Goal: Information Seeking & Learning: Check status

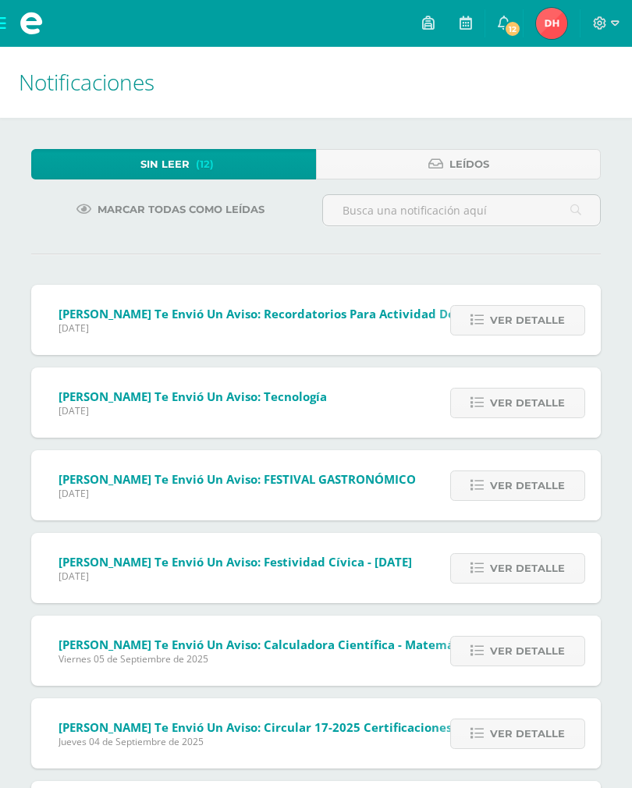
click at [82, 330] on span "Jueves 11 de Septiembre de 2025" at bounding box center [315, 327] width 513 height 13
click at [518, 317] on span "Ver detalle" at bounding box center [527, 320] width 75 height 29
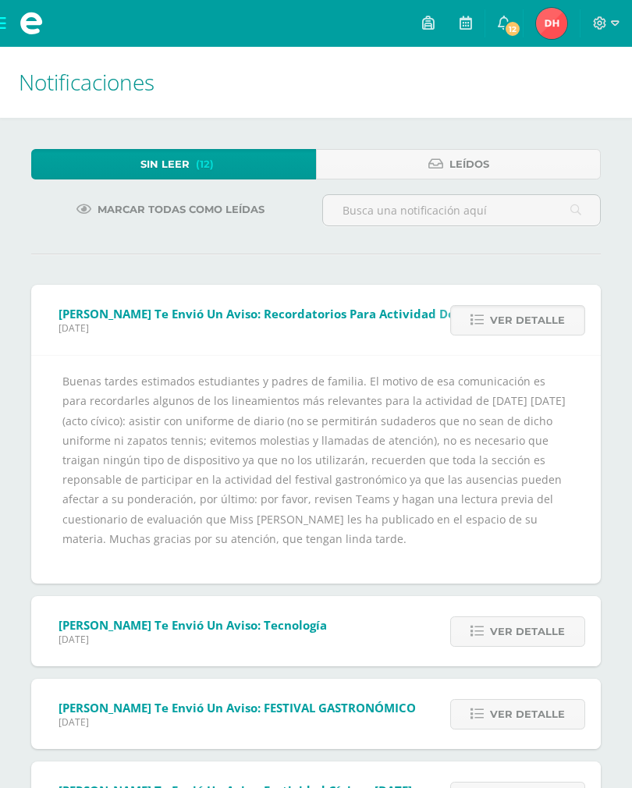
click at [530, 636] on span "Ver detalle" at bounding box center [527, 631] width 75 height 29
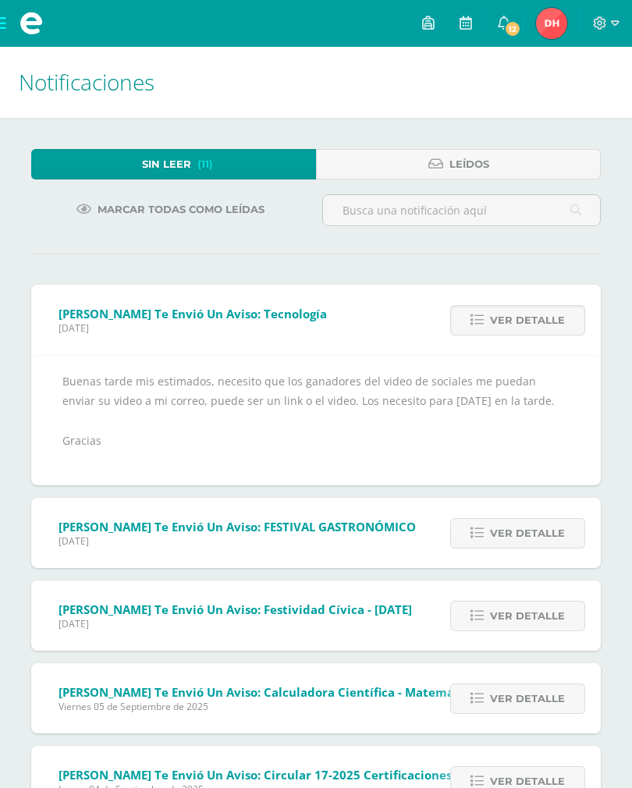
click at [507, 548] on span "Ver detalle" at bounding box center [527, 533] width 75 height 29
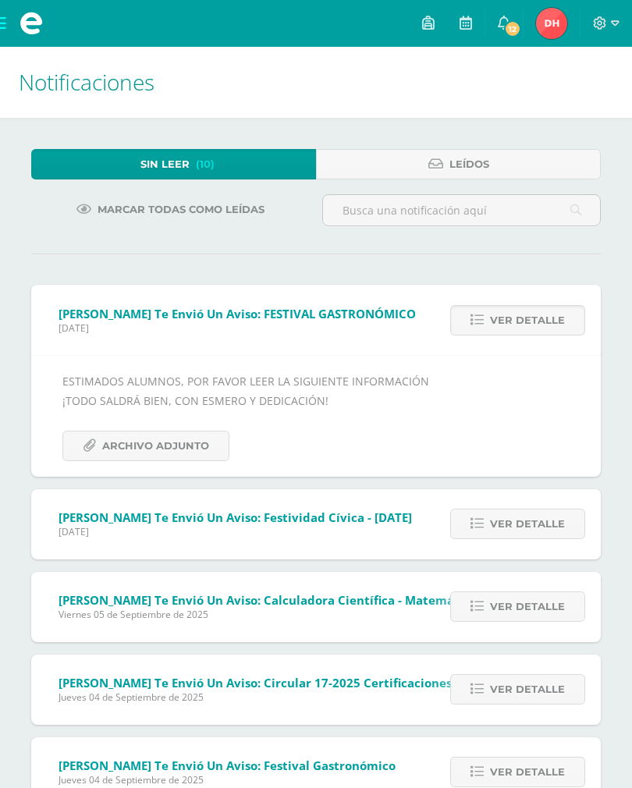
click at [138, 445] on span "Archivo Adjunto" at bounding box center [155, 445] width 107 height 29
click at [521, 532] on span "Ver detalle" at bounding box center [527, 523] width 75 height 29
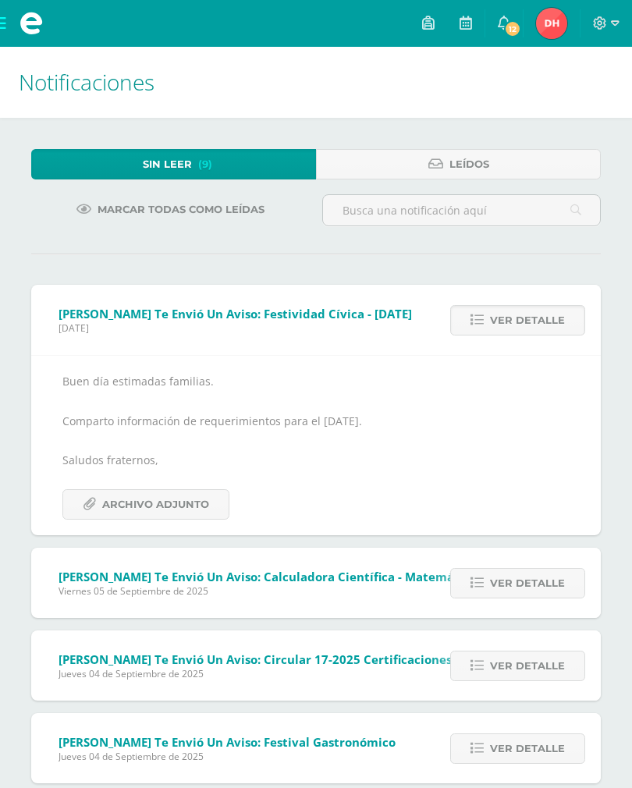
click at [179, 502] on span "Archivo Adjunto" at bounding box center [155, 504] width 107 height 29
click at [500, 584] on span "Ver detalle" at bounding box center [527, 583] width 75 height 29
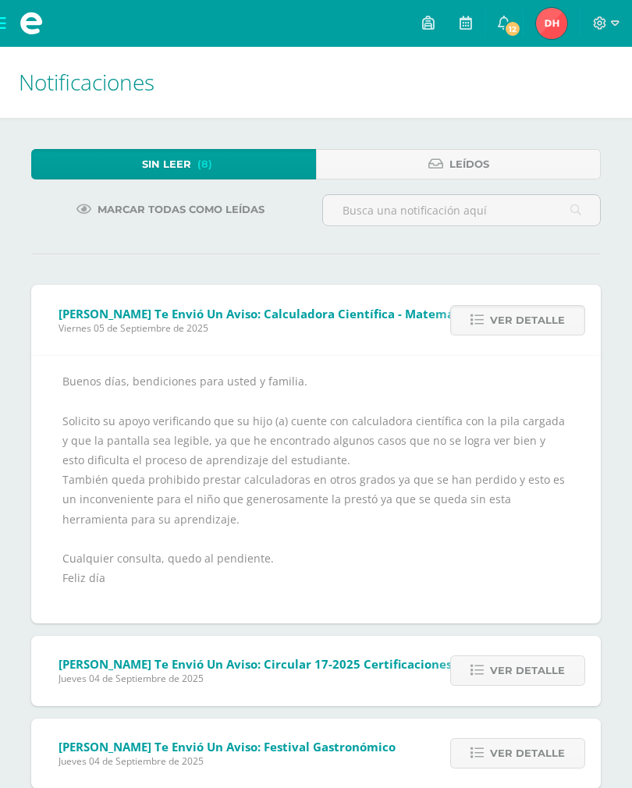
click at [530, 677] on span "Ver detalle" at bounding box center [527, 670] width 75 height 29
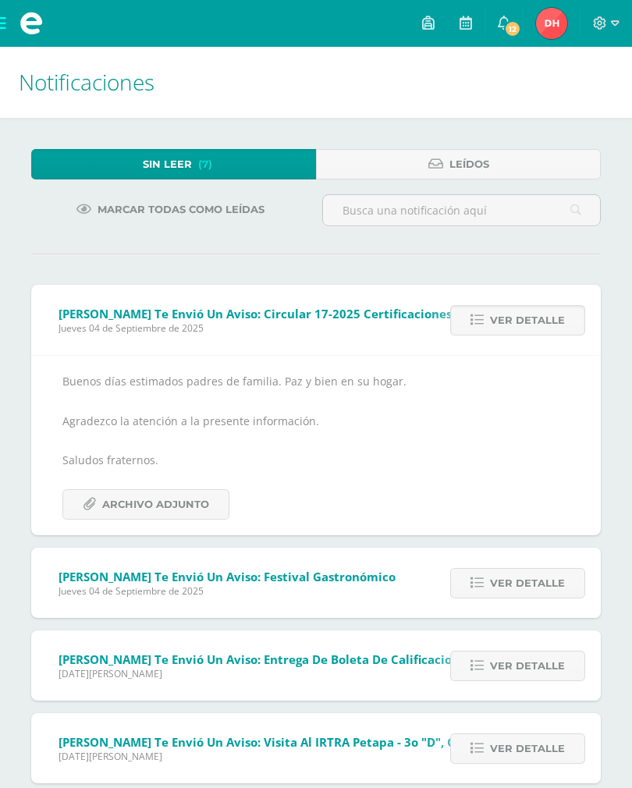
click at [498, 323] on span "Ver detalle" at bounding box center [527, 320] width 75 height 29
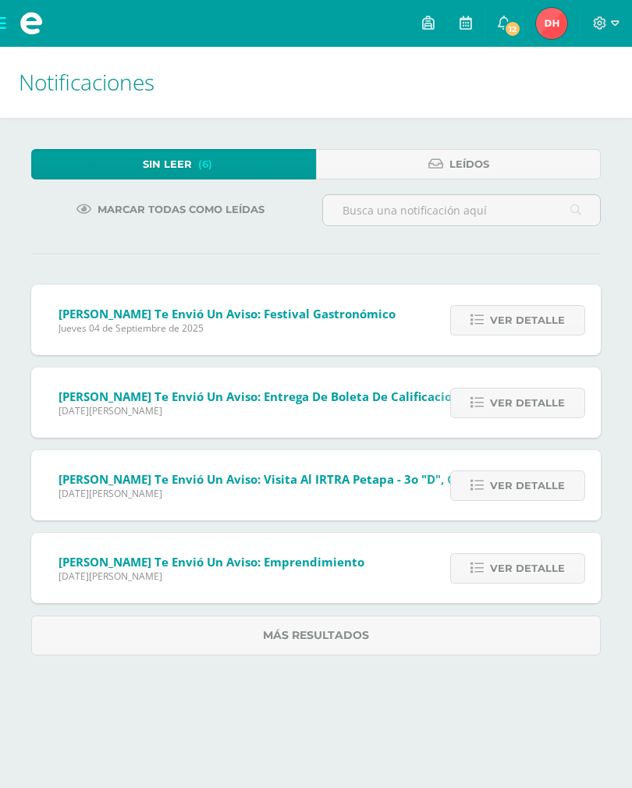
click at [0, 273] on div "Sin leer (6) Leídos Marcar todas como leídas Paulina Walch te envió un aviso: F…" at bounding box center [316, 402] width 632 height 569
click at [512, 325] on span "Ver detalle" at bounding box center [527, 320] width 75 height 29
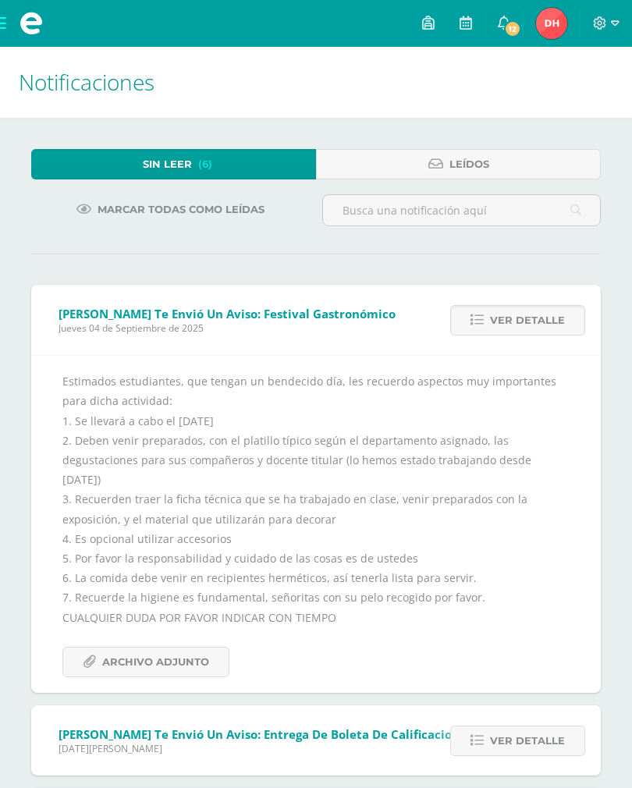
click at [125, 653] on span "Archivo Adjunto" at bounding box center [155, 661] width 107 height 29
click at [69, 726] on span "Valeria Soto te envió un aviso: Entrega de boleta de calificaciones - Tercera u…" at bounding box center [350, 734] width 583 height 16
click at [492, 726] on span "Ver detalle" at bounding box center [527, 740] width 75 height 29
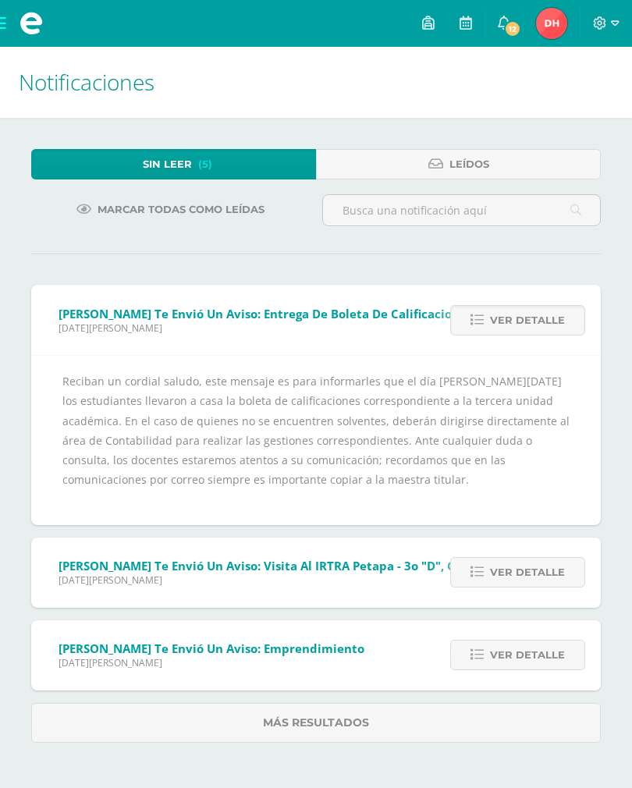
click at [505, 580] on span "Ver detalle" at bounding box center [527, 572] width 75 height 29
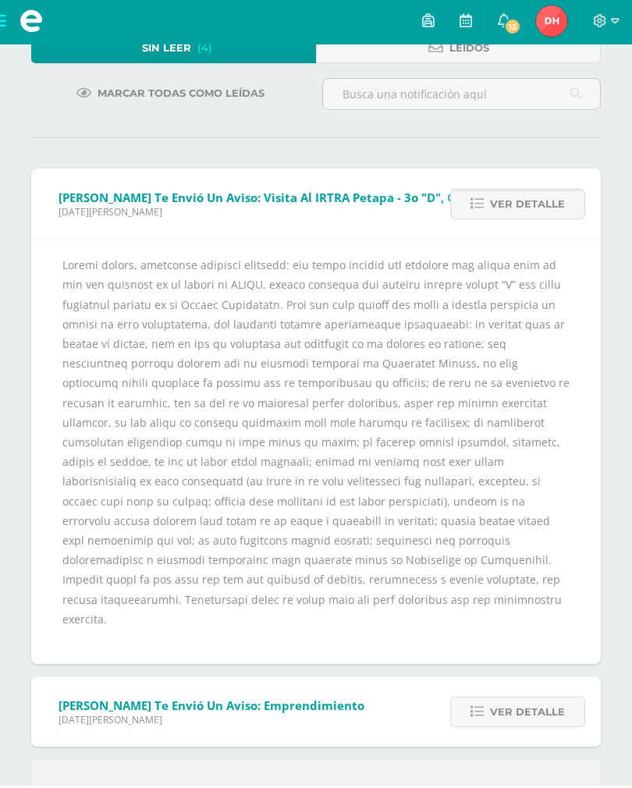
scroll to position [115, 0]
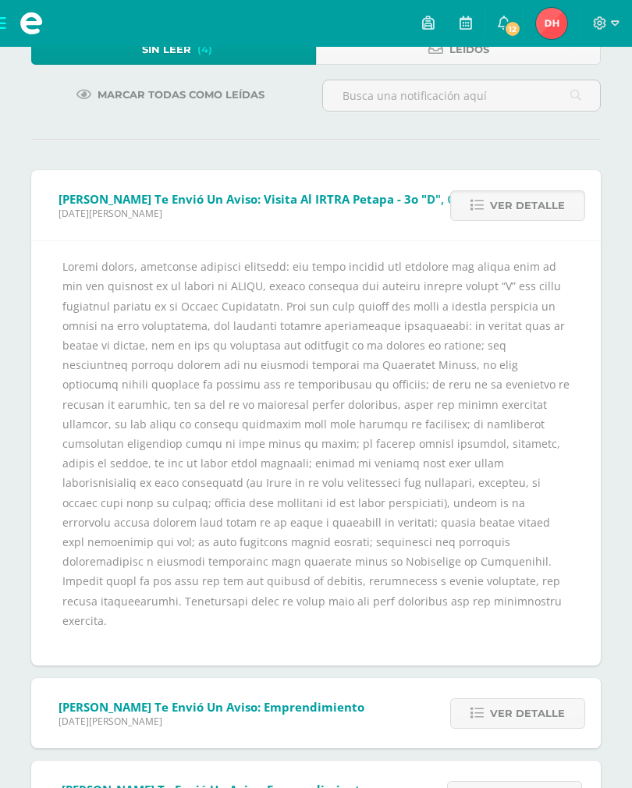
click at [501, 699] on span "Ver detalle" at bounding box center [527, 713] width 75 height 29
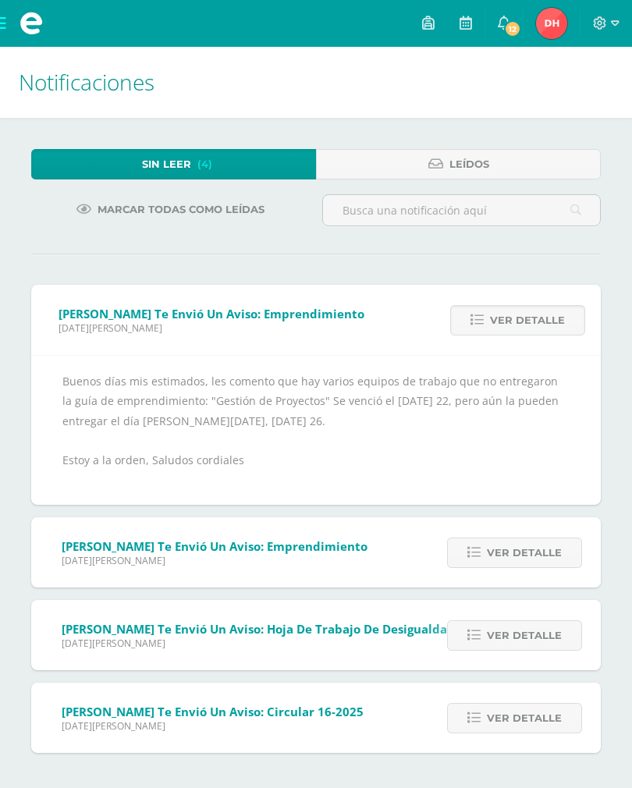
scroll to position [0, 0]
click at [507, 556] on span "Ver detalle" at bounding box center [524, 552] width 75 height 29
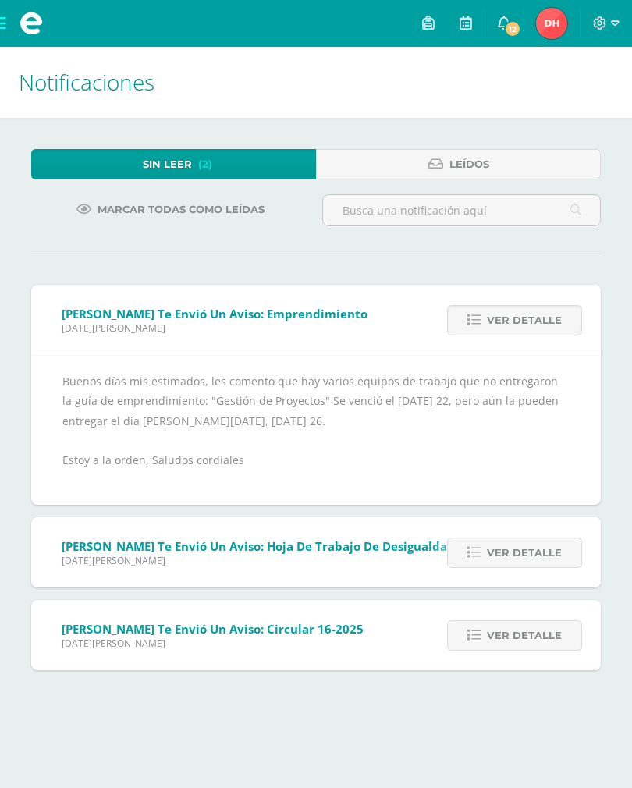
click at [505, 560] on span "Ver detalle" at bounding box center [524, 552] width 75 height 29
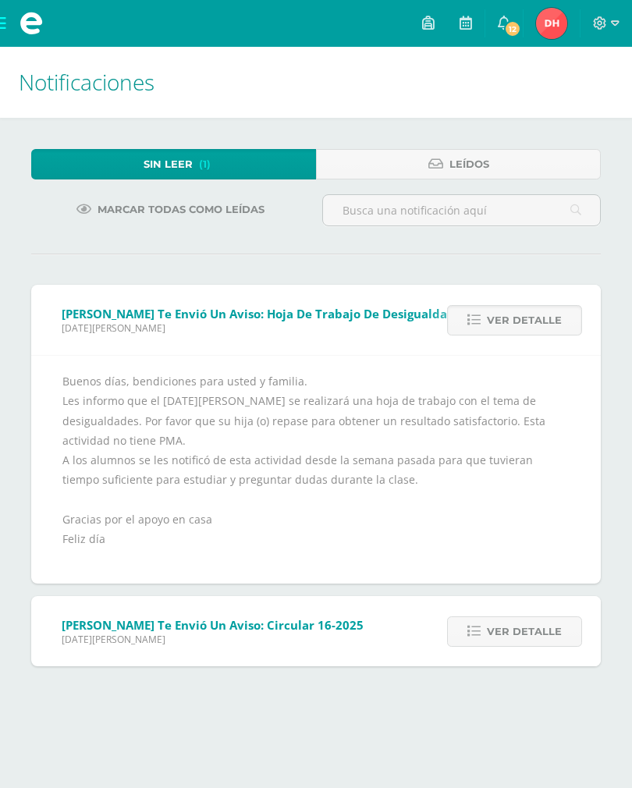
click at [502, 637] on span "Ver detalle" at bounding box center [524, 631] width 75 height 29
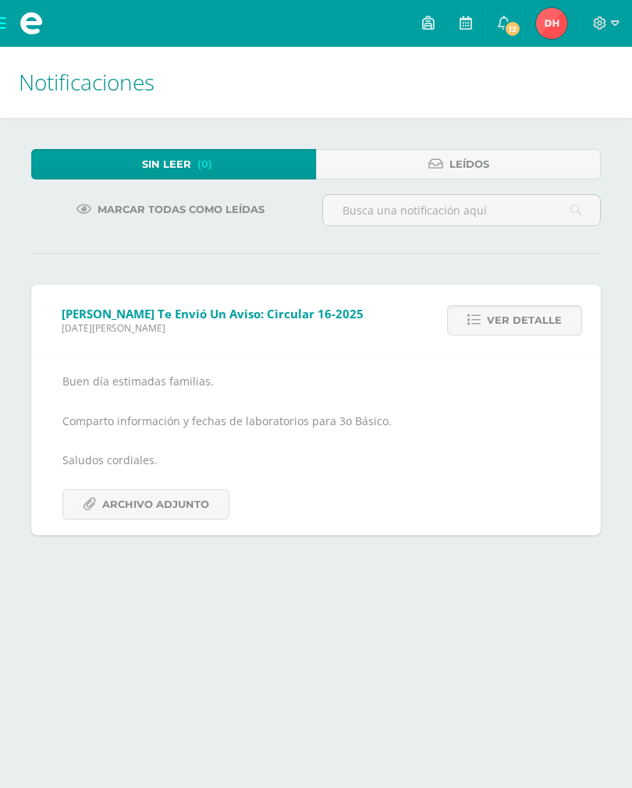
click at [133, 513] on span "Archivo Adjunto" at bounding box center [155, 504] width 107 height 29
click at [556, 19] on img at bounding box center [551, 23] width 31 height 31
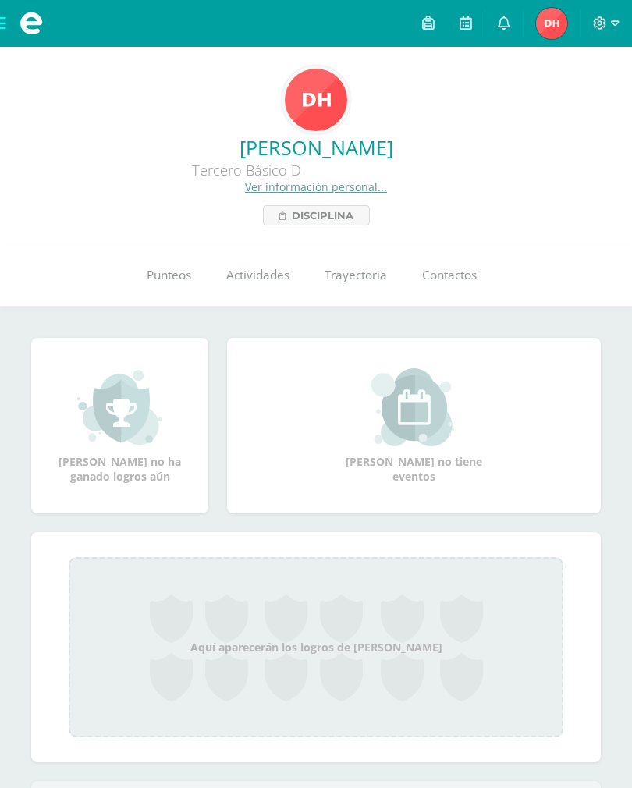
click at [166, 289] on link "Punteos" at bounding box center [169, 275] width 80 height 62
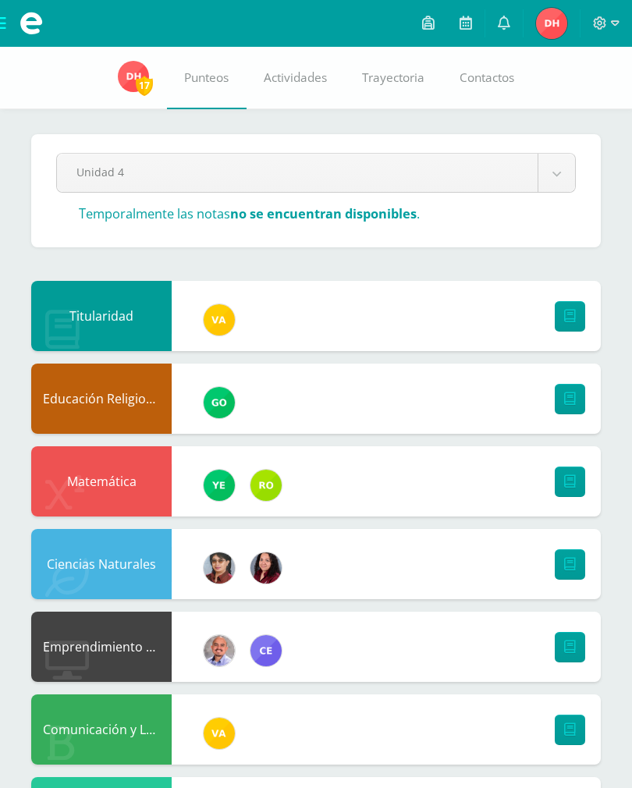
click at [83, 165] on body "Mis cursos Archivos Cerrar panel Ciencias Naturales Tercero Básico "D" Ciencias…" at bounding box center [316, 770] width 632 height 1540
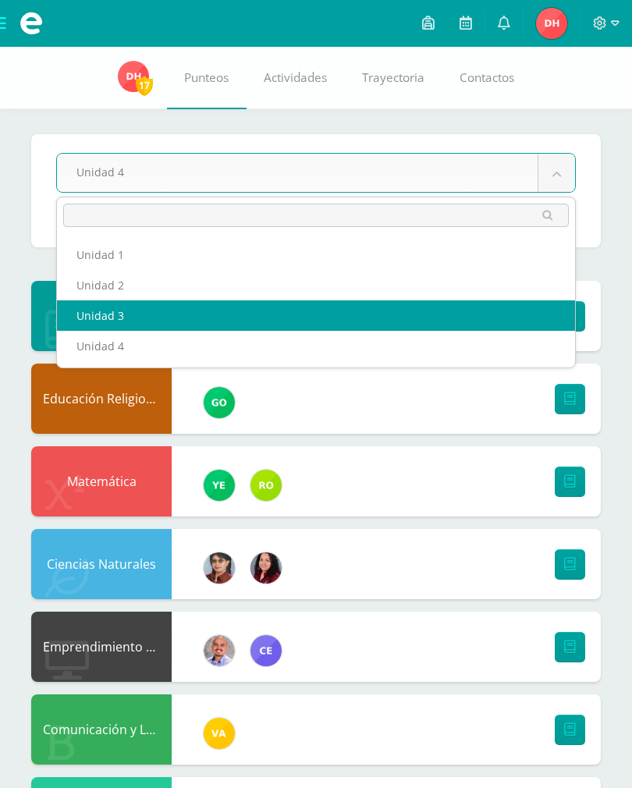
select select "Unidad 3"
